Goal: Task Accomplishment & Management: Manage account settings

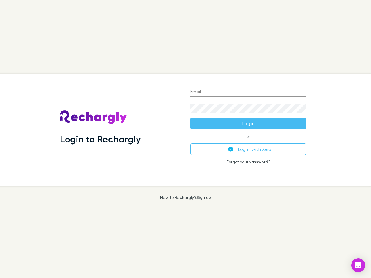
click at [186, 139] on div "Login to Rechargly" at bounding box center [120, 130] width 131 height 113
click at [249, 92] on input "Email" at bounding box center [249, 92] width 116 height 9
click at [249, 124] on button "Log in" at bounding box center [249, 124] width 116 height 12
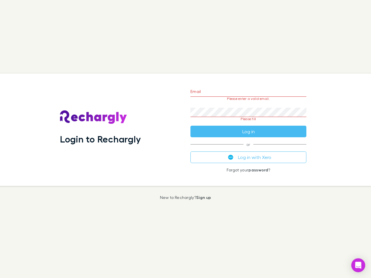
click at [249, 149] on div "Email Please enter a valid email. Password Please fill Log in or Log in with Xe…" at bounding box center [248, 130] width 125 height 113
click at [359, 266] on icon "Open Intercom Messenger" at bounding box center [359, 265] width 6 height 7
